Goal: Task Accomplishment & Management: Use online tool/utility

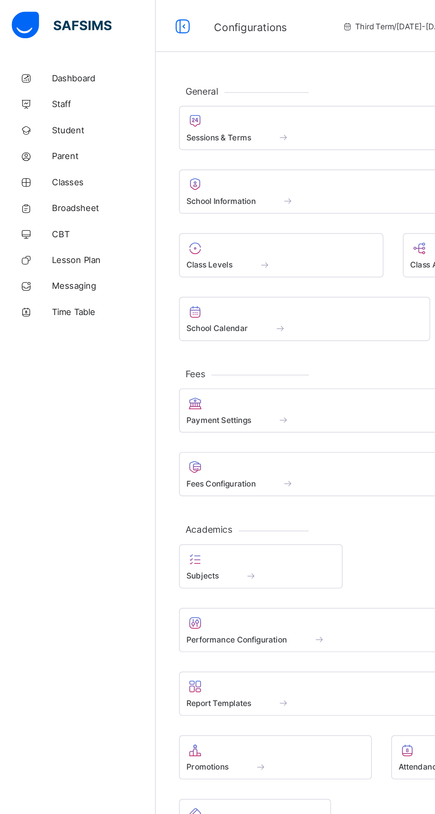
click at [52, 143] on span "Broadsheet" at bounding box center [71, 142] width 71 height 7
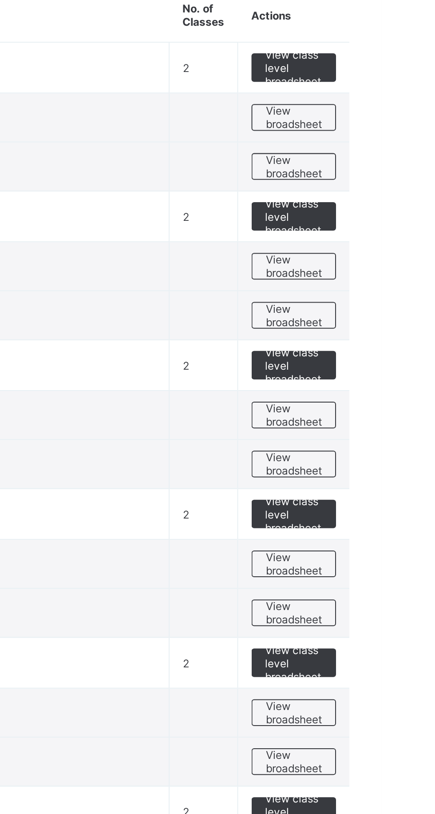
click at [400, 316] on span "View broadsheet" at bounding box center [392, 321] width 28 height 13
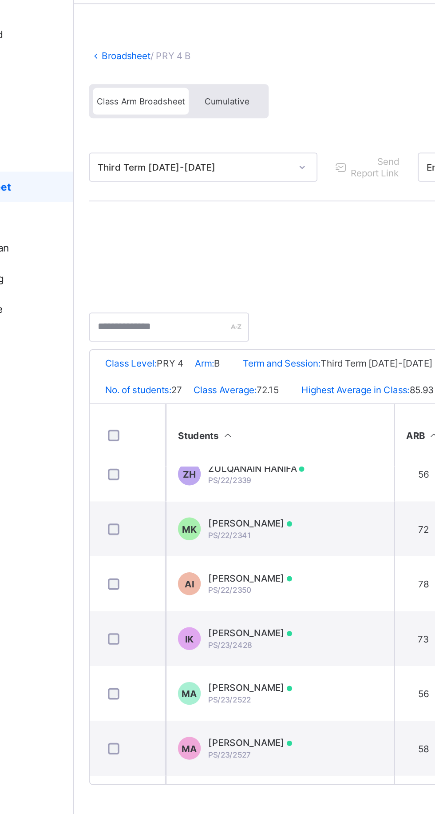
scroll to position [481, 0]
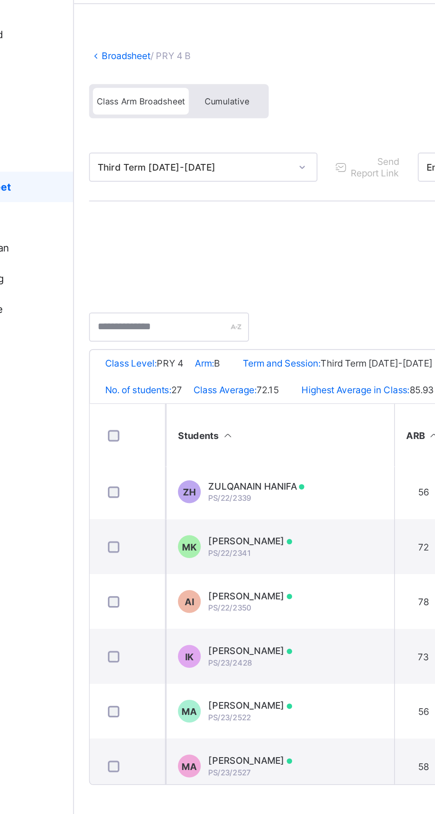
click at [234, 358] on div "MUSA RABO KHADIJA PS/22/2341" at bounding box center [209, 351] width 49 height 13
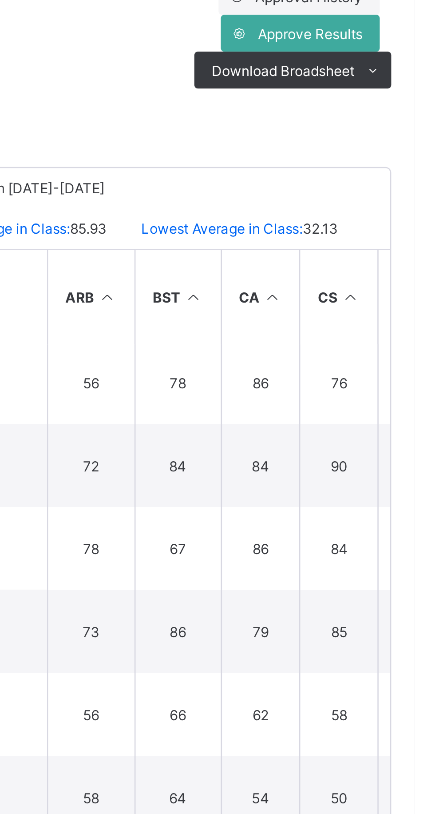
click at [399, 508] on span "View Reportsheet" at bounding box center [379, 514] width 39 height 13
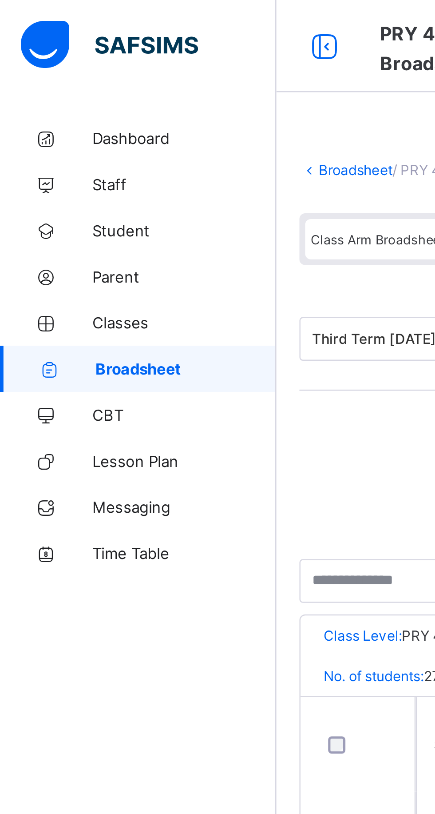
click at [61, 145] on span "Broadsheet" at bounding box center [72, 142] width 70 height 7
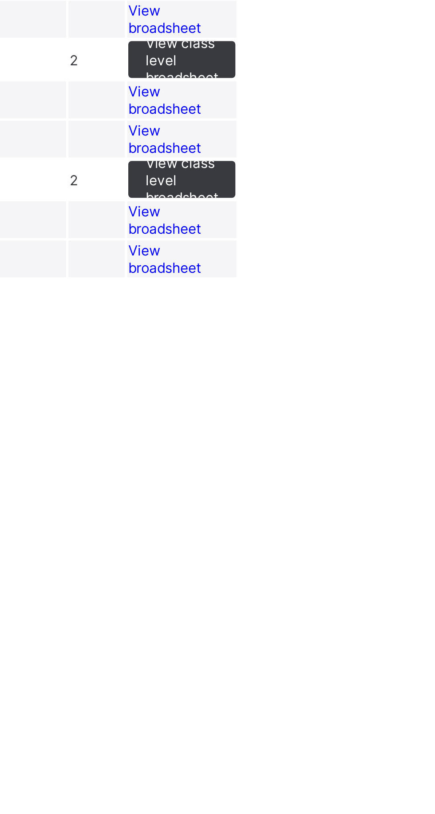
click at [320, 308] on span "View broadsheet" at bounding box center [306, 301] width 28 height 13
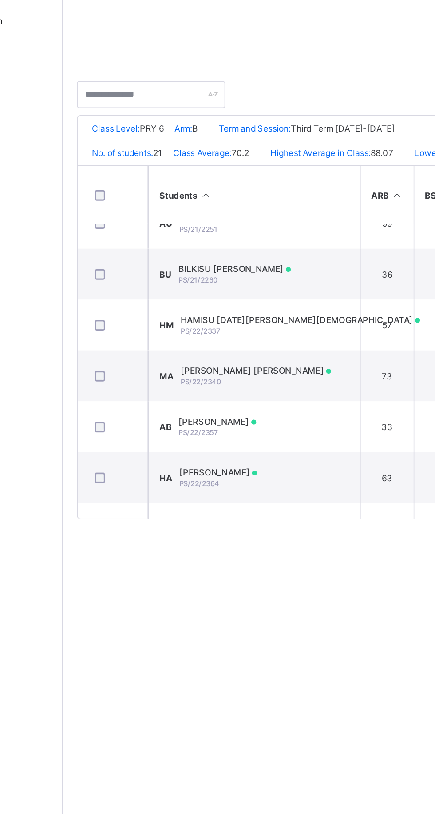
scroll to position [372, 0]
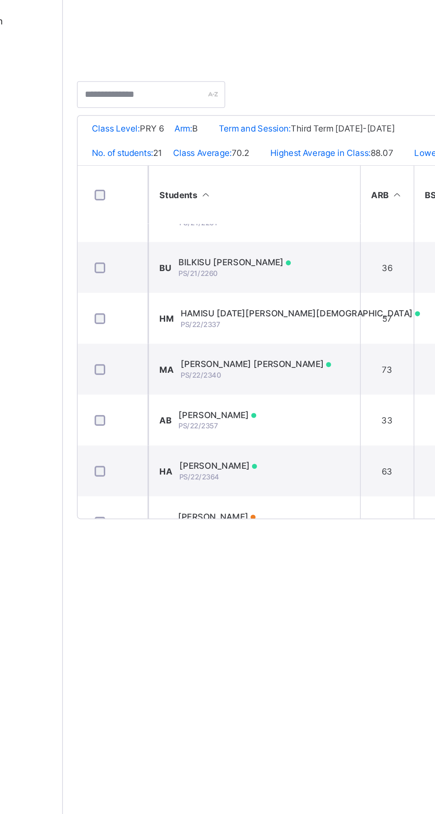
click at [248, 403] on div "MUSA RABO ABDALLAH PS/22/2340" at bounding box center [228, 396] width 95 height 13
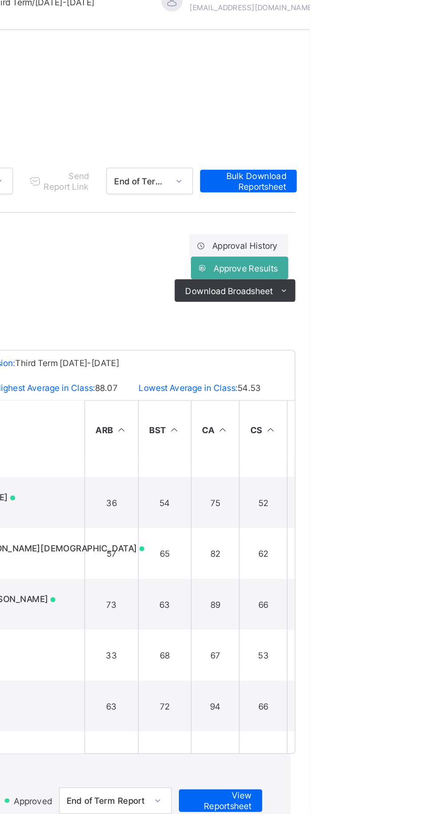
scroll to position [0, 0]
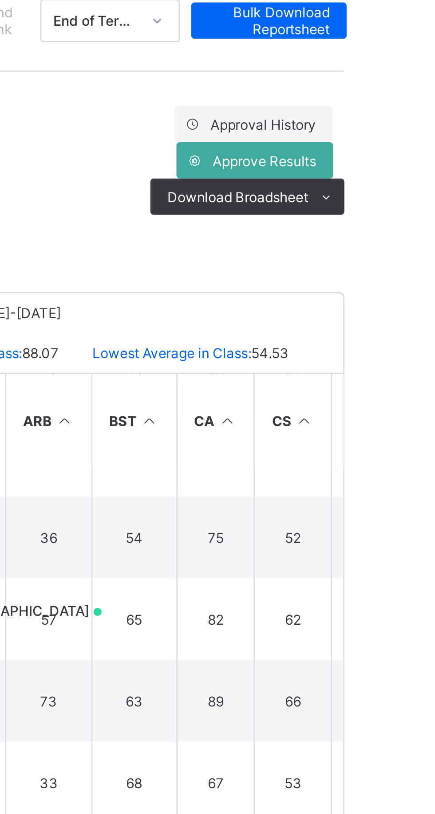
click at [399, 514] on span "View Reportsheet" at bounding box center [379, 520] width 39 height 13
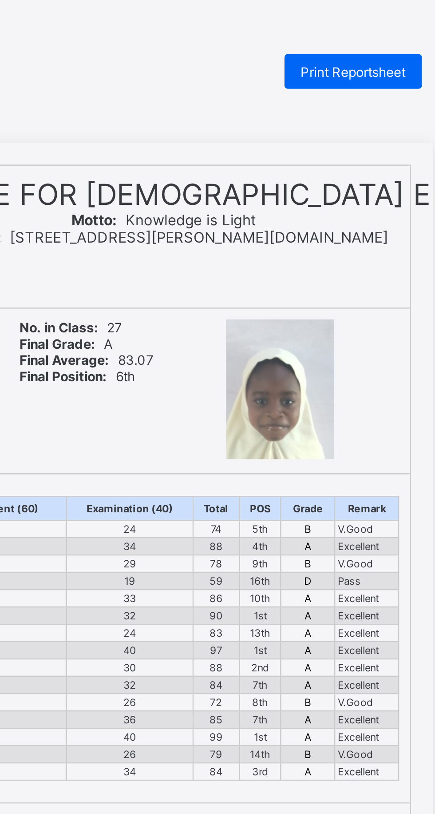
click at [358, 28] on span "Print Reportsheet" at bounding box center [361, 29] width 43 height 7
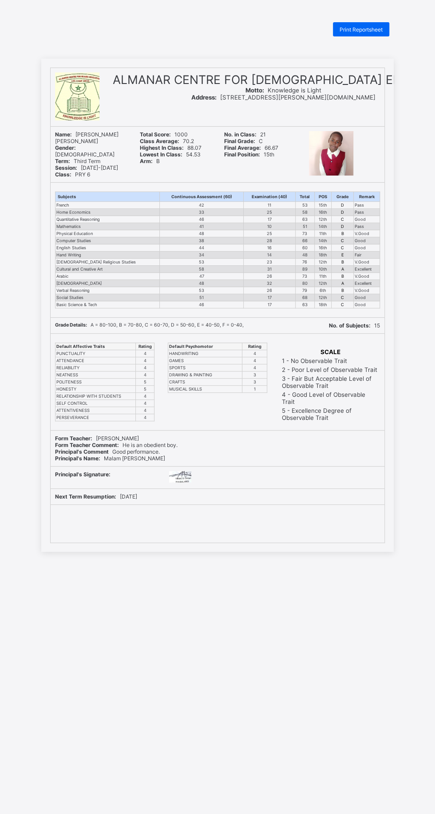
click at [363, 29] on span "Print Reportsheet" at bounding box center [361, 29] width 43 height 7
